Goal: Task Accomplishment & Management: Manage account settings

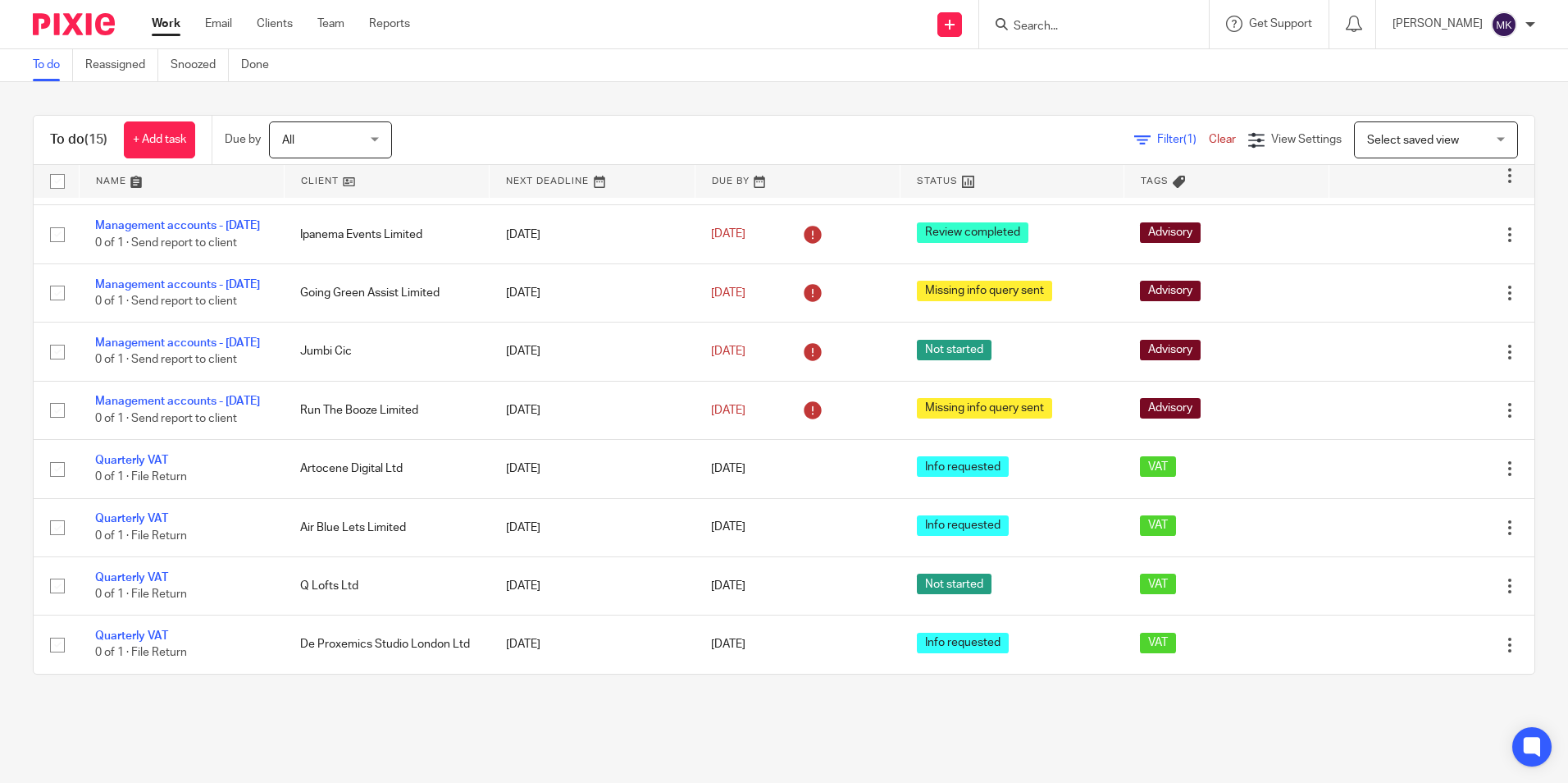
scroll to position [496, 0]
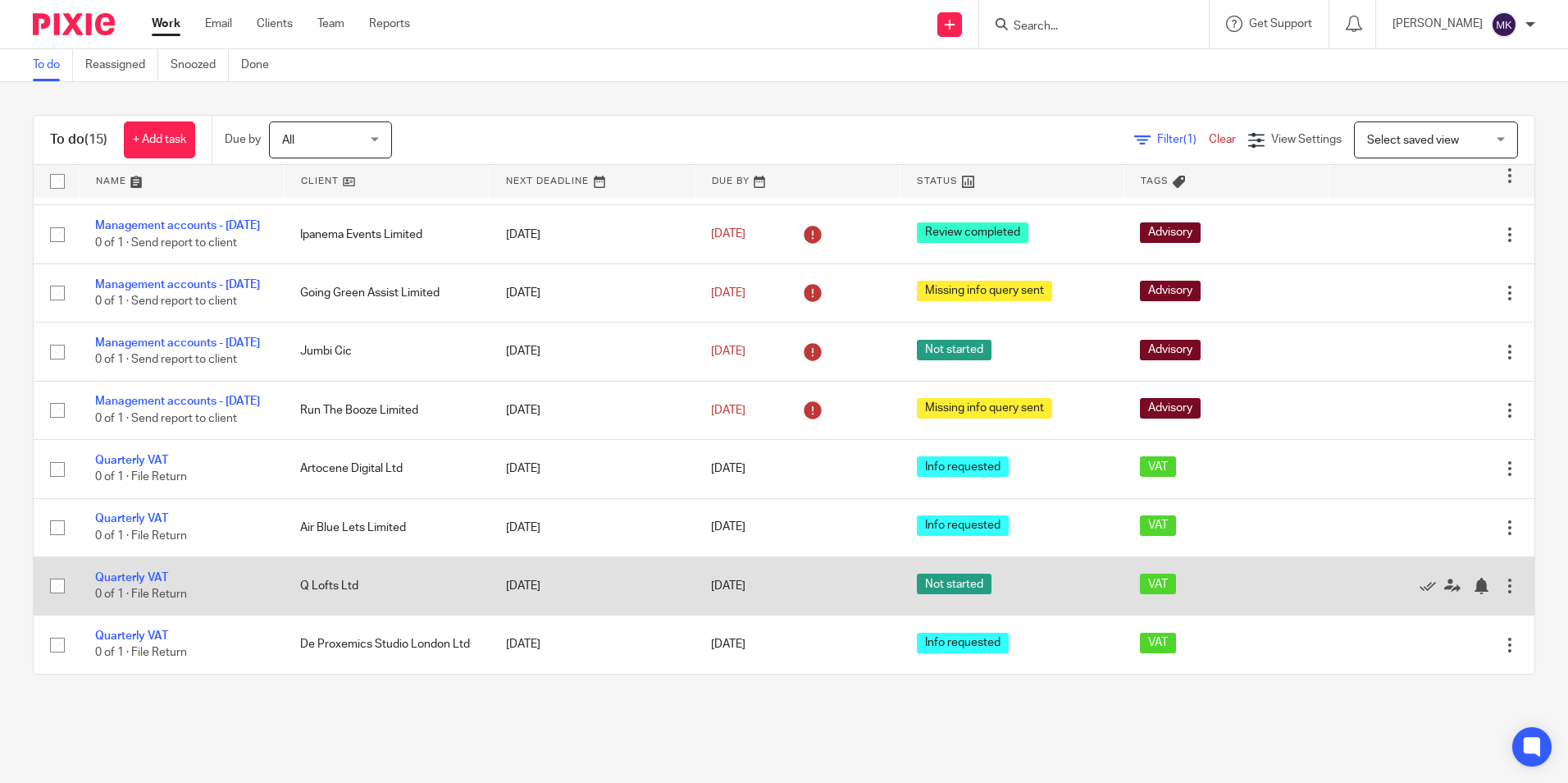
drag, startPoint x: 930, startPoint y: 763, endPoint x: 1172, endPoint y: 599, distance: 292.3
click at [930, 763] on main "To do Reassigned Snoozed Done To do (15) + Add task Due by All All [DATE] [DATE…" at bounding box center [784, 391] width 1568 height 783
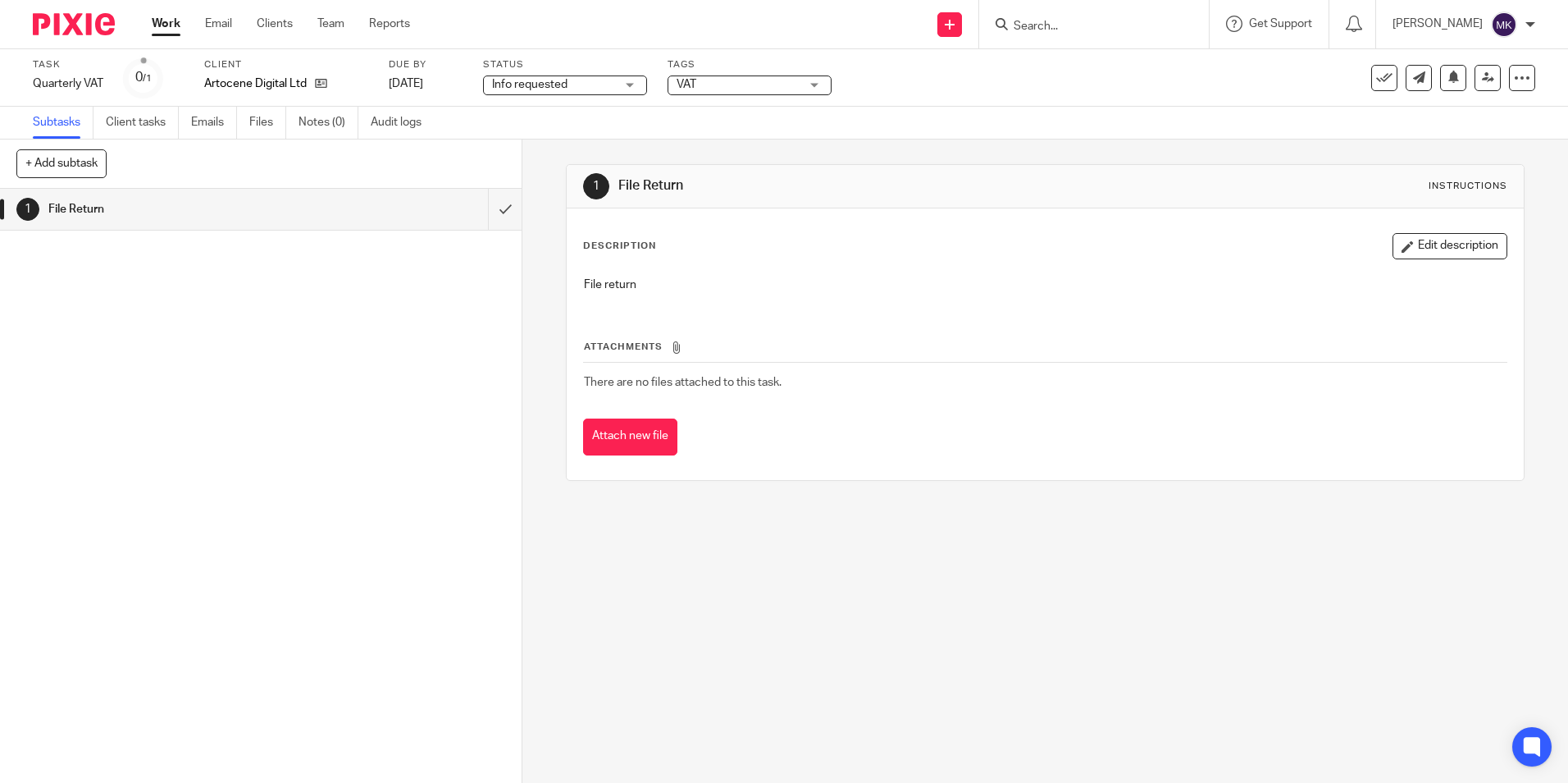
click at [634, 83] on div "Info requested Info requested" at bounding box center [565, 85] width 164 height 20
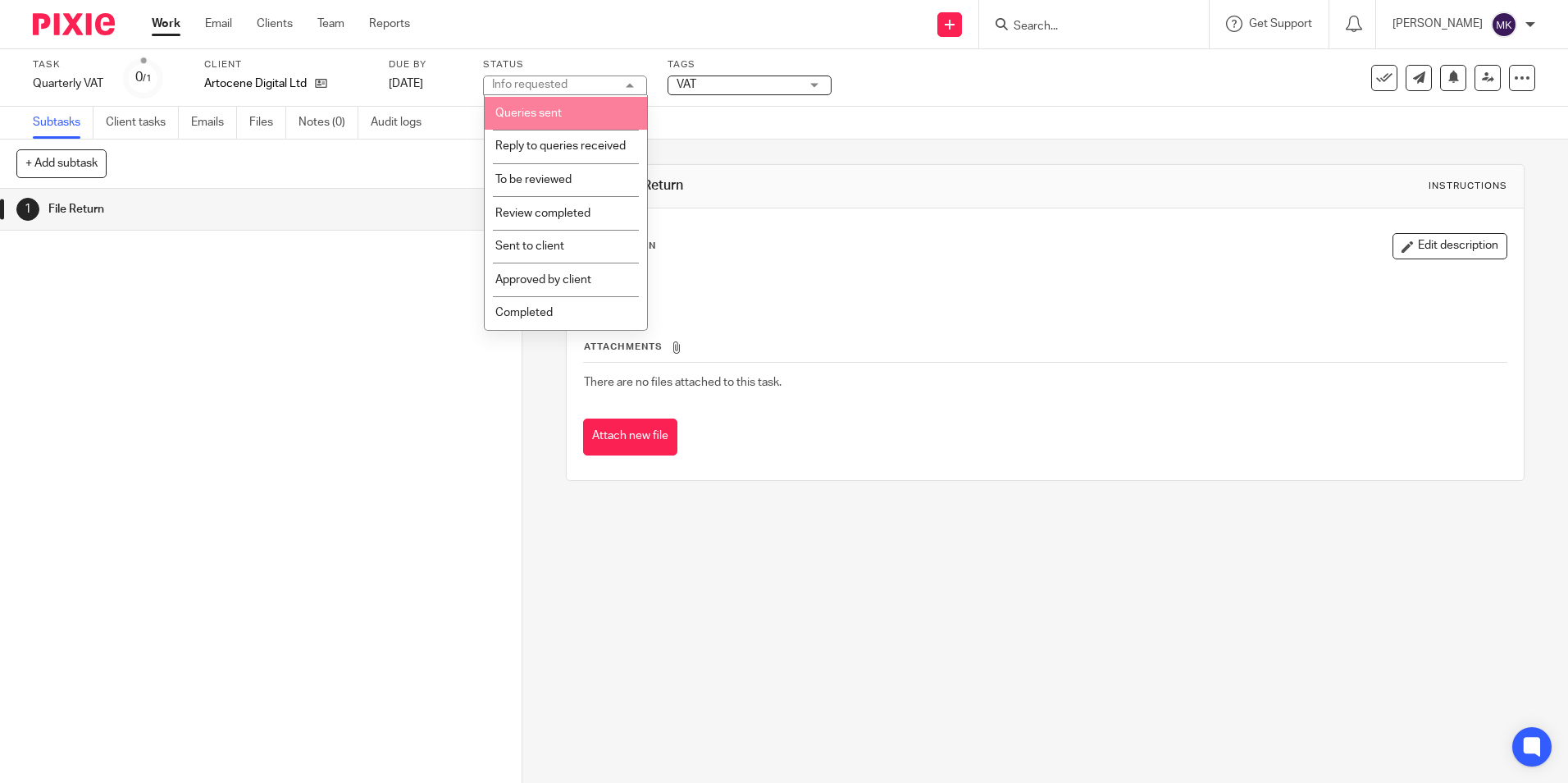
scroll to position [246, 0]
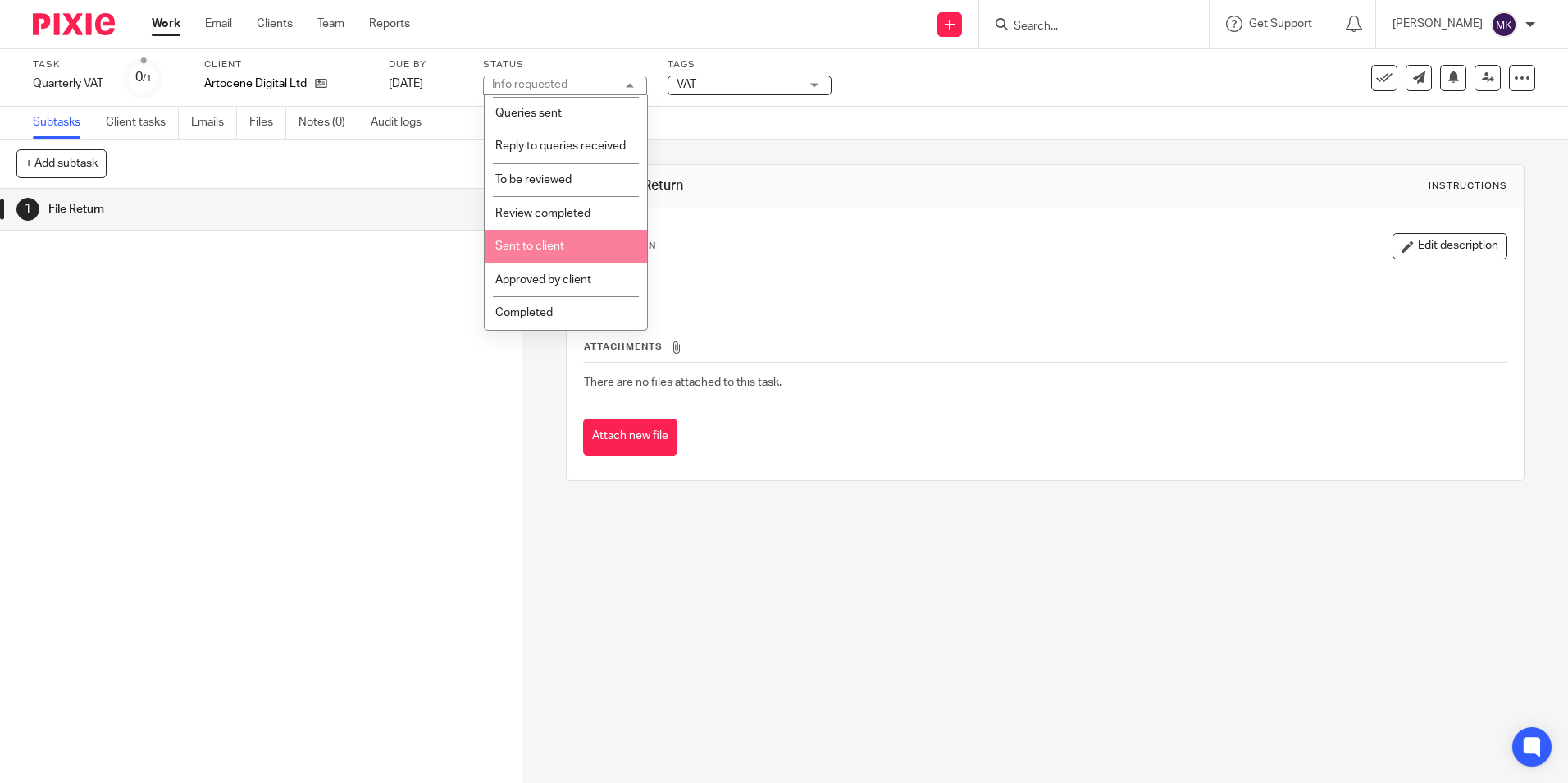
click at [580, 261] on li "Sent to client" at bounding box center [565, 247] width 163 height 34
